Goal: Use online tool/utility: Utilize a website feature to perform a specific function

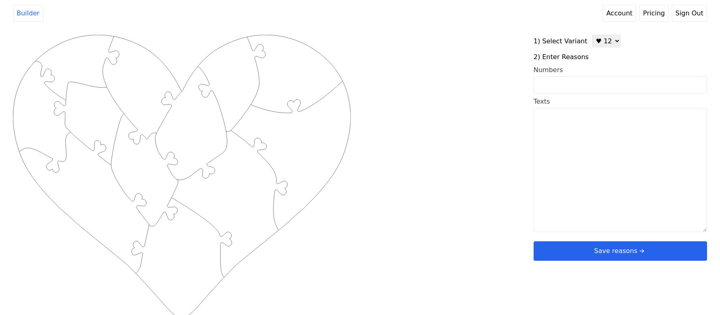
click at [594, 46] on select "♥ 12 ♥ 20 ♥ 32 ■ 12 ■ 20 ■ 32 ■ 60" at bounding box center [606, 41] width 29 height 13
select select "2"
click at [592, 35] on select "♥ 12 ♥ 20 ♥ 32 ■ 12 ■ 20 ■ 32 ■ 60" at bounding box center [606, 41] width 29 height 13
click at [585, 81] on input "Numbers" at bounding box center [619, 85] width 173 height 17
paste input "5, 11, 14, 15, 16, 21, 28, 31, 36, 41, 43, 52, 54, 55, 56, 59, 61, 62, 73, 76"
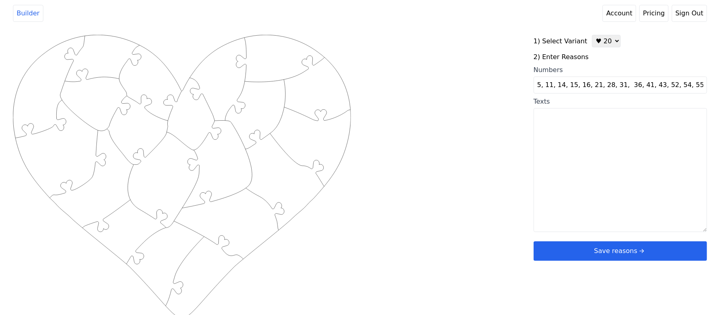
scroll to position [0, 32]
type input "5, 11, 14, 15, 16, 21, 28, 31, 36, 41, 43, 52, 54, 55, 56, 59, 61, 62, 73, 76"
click at [504, 82] on div "Created with Snap .strokeh20 {stroke:#00ff00;stroke-width:1.56;stroke-miterlimi…" at bounding box center [360, 164] width 694 height 258
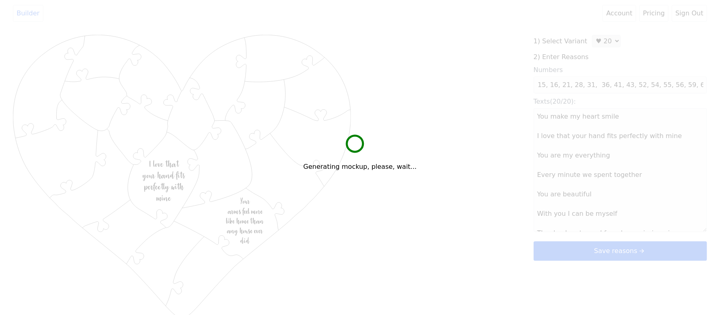
scroll to position [0, 0]
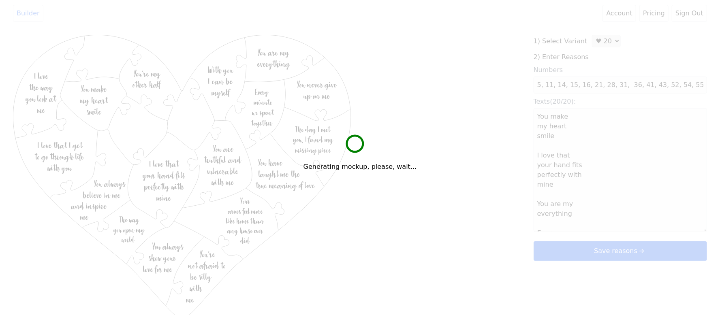
type textarea "You make my heart smile I love that your hand fits perfectly with mine You are …"
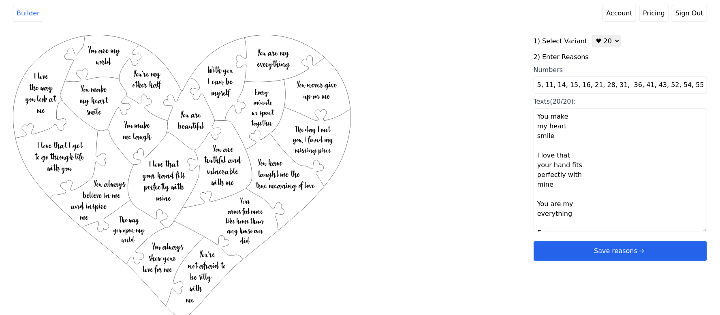
click at [583, 246] on button "Save reasons" at bounding box center [619, 250] width 173 height 19
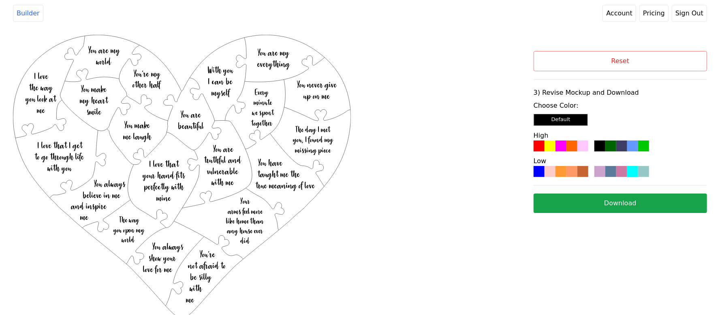
click at [566, 149] on div at bounding box center [571, 146] width 11 height 11
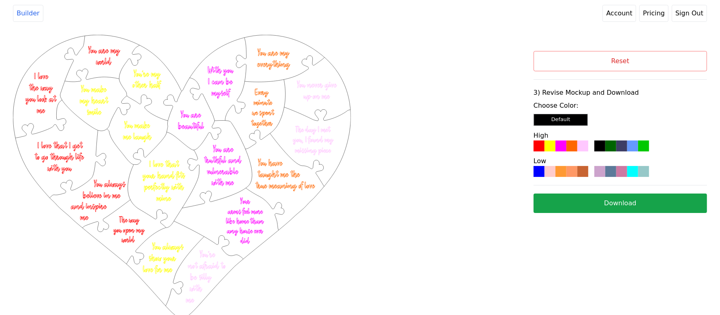
click at [572, 172] on div at bounding box center [571, 171] width 11 height 11
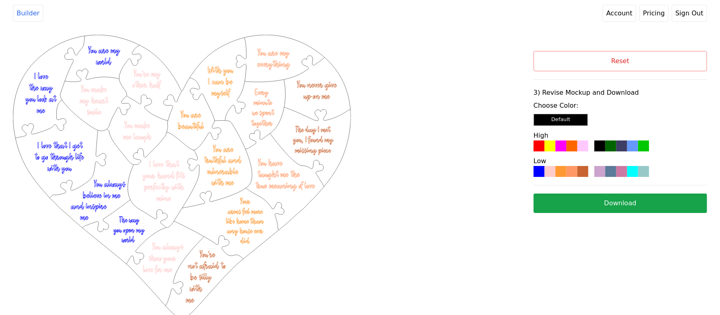
click at [557, 207] on button "Download" at bounding box center [619, 203] width 173 height 19
click at [580, 68] on button "Reset" at bounding box center [619, 61] width 173 height 20
select select "2"
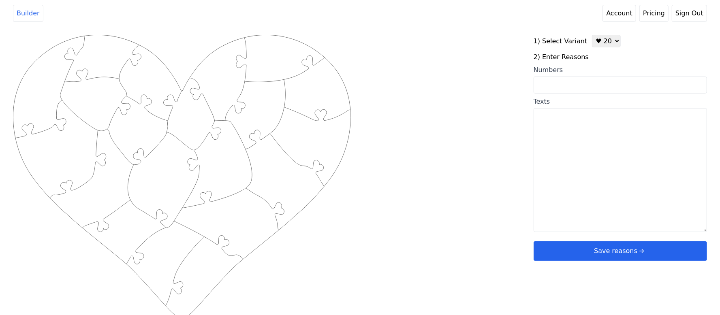
click at [597, 138] on textarea "Texts" at bounding box center [619, 170] width 173 height 124
paste textarea "1. You show me a love I didn’t know existed 2. You are so thoughtful 3. You are…"
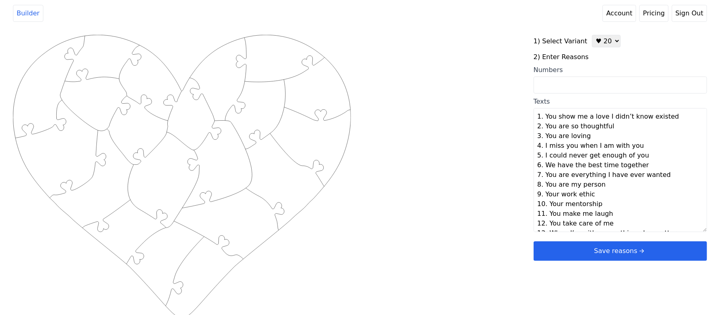
click at [473, 160] on div "Created with Snap .strokeh20 {stroke:#00ff00;stroke-width:1.56;stroke-miterlimi…" at bounding box center [360, 164] width 694 height 258
type textarea "You show me a love I didn’t know existed You are so thoughtful You are loving I…"
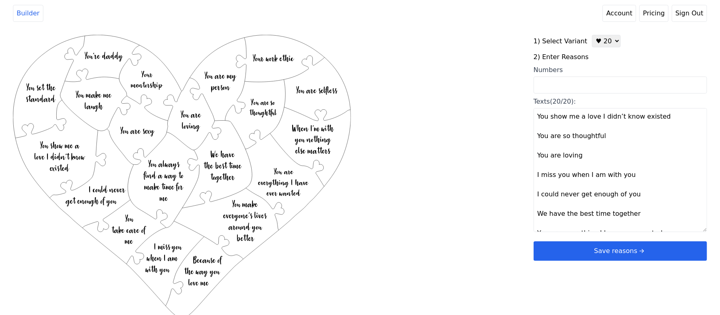
click at [595, 246] on button "Save reasons" at bounding box center [619, 250] width 173 height 19
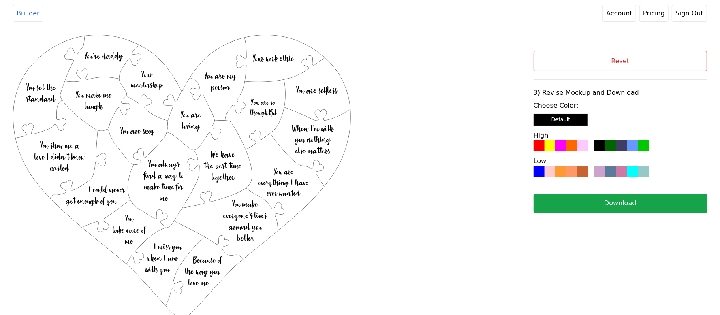
click at [576, 173] on div at bounding box center [571, 171] width 11 height 11
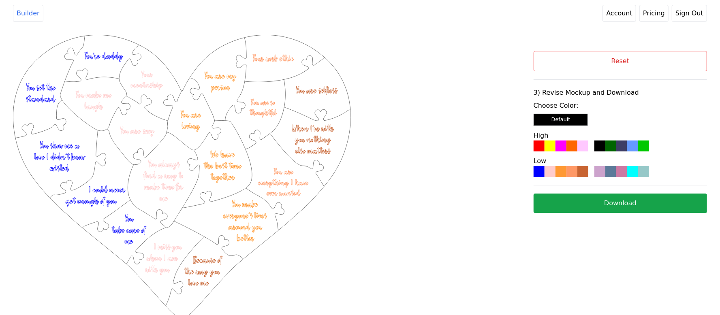
click at [557, 195] on button "Download" at bounding box center [619, 203] width 173 height 19
click at [619, 68] on button "Reset" at bounding box center [619, 61] width 173 height 20
select select "2"
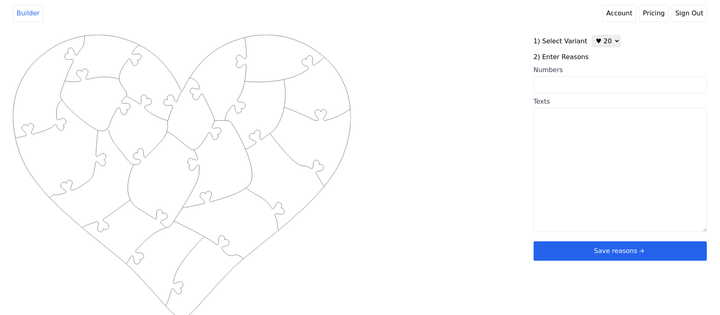
click at [577, 89] on input "Numbers" at bounding box center [619, 85] width 173 height 17
click at [551, 143] on textarea "Texts" at bounding box center [619, 170] width 173 height 124
paste textarea "Süßmax"
drag, startPoint x: 590, startPoint y: 120, endPoint x: 460, endPoint y: 119, distance: 130.4
click at [460, 119] on div "Created with Snap .strokeh20 {stroke:#00ff00;stroke-width:1.56;stroke-miterlimi…" at bounding box center [360, 164] width 694 height 258
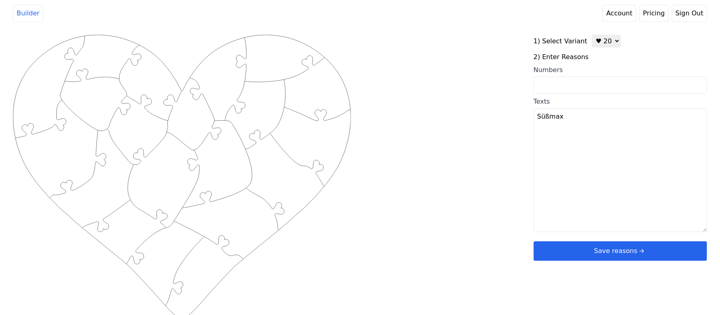
type textarea "Süßmax"
